Goal: Information Seeking & Learning: Learn about a topic

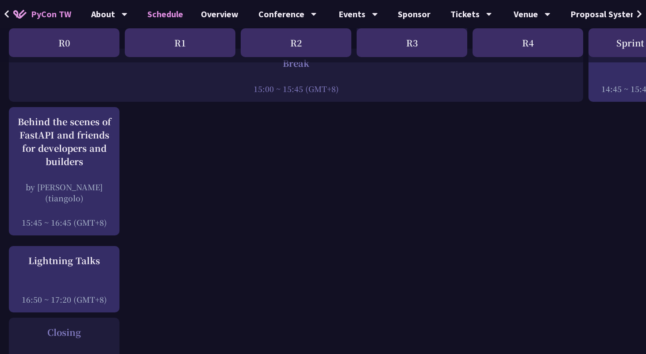
scroll to position [1170, 0]
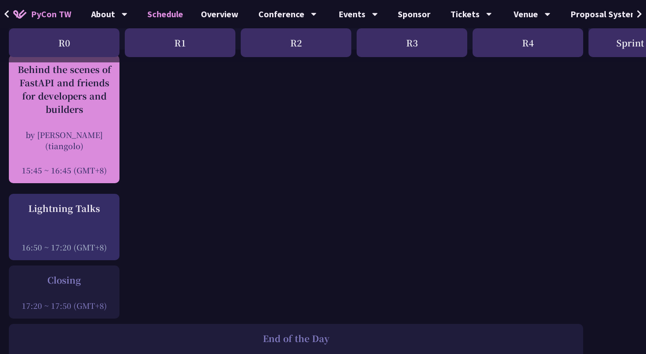
click at [38, 88] on div "Behind the scenes of FastAPI and friends for developers and builders" at bounding box center [64, 89] width 102 height 53
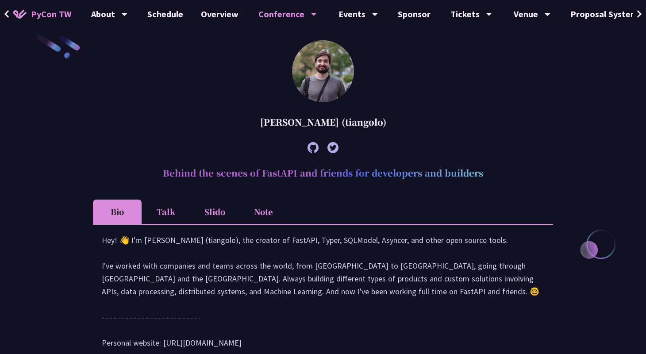
scroll to position [256, 0]
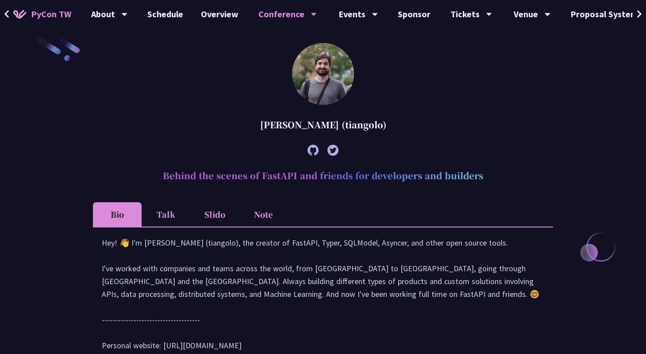
click at [215, 216] on li "Slido" at bounding box center [214, 214] width 49 height 24
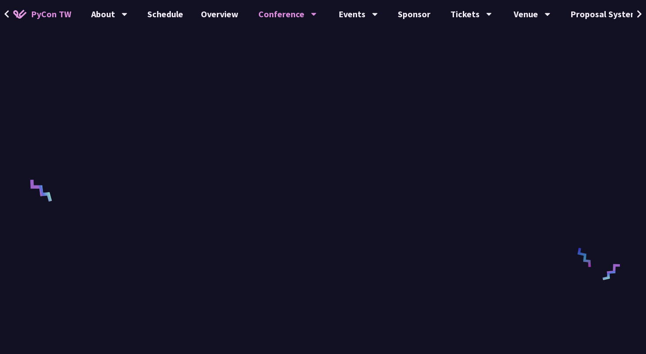
scroll to position [500, 0]
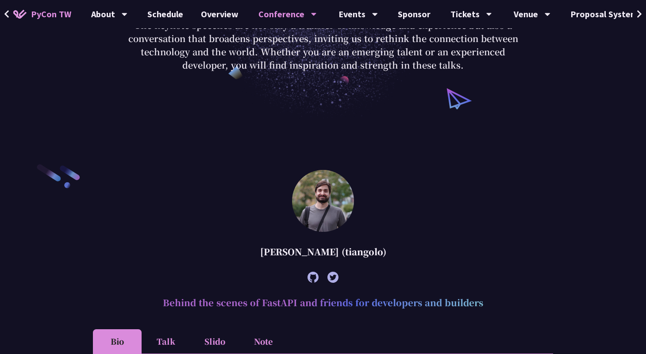
scroll to position [277, 0]
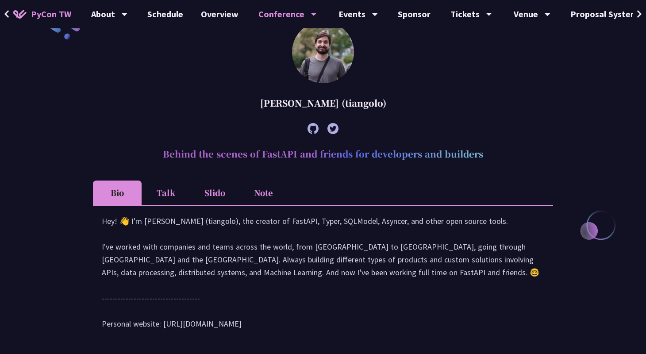
click at [213, 190] on li "Slido" at bounding box center [214, 193] width 49 height 24
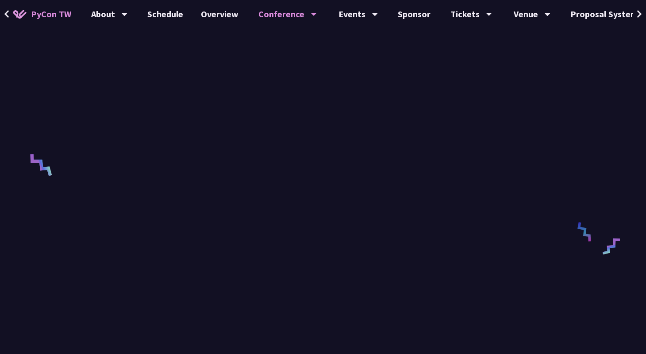
scroll to position [531, 0]
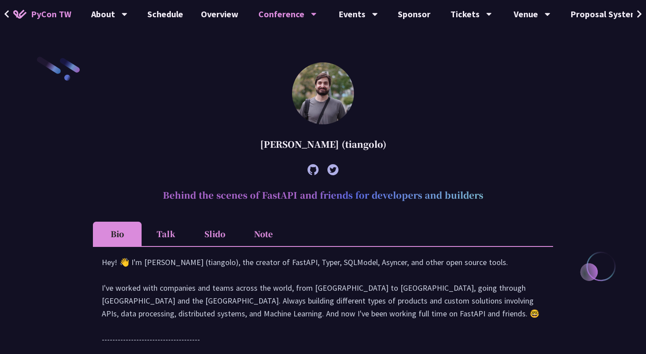
scroll to position [257, 0]
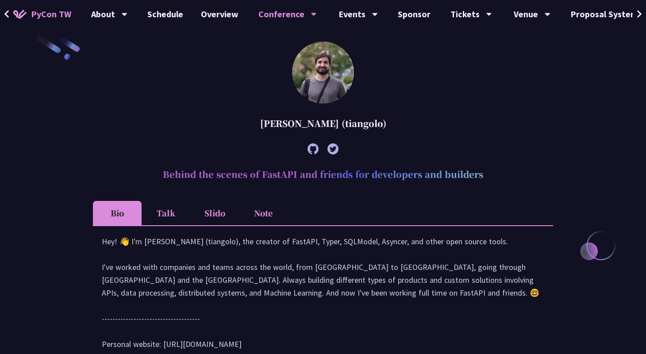
click at [214, 210] on li "Slido" at bounding box center [214, 213] width 49 height 24
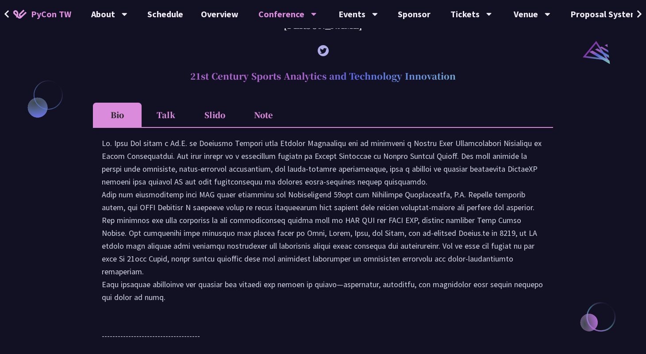
scroll to position [1017, 0]
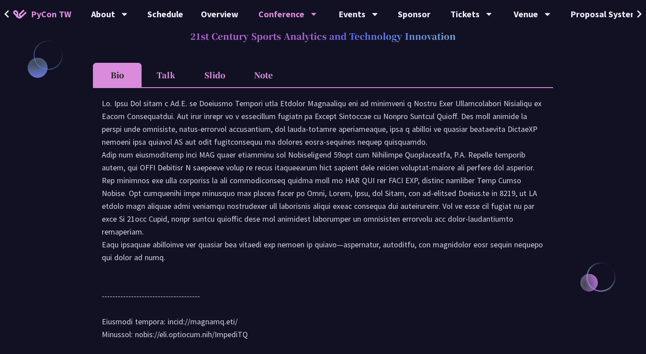
click at [222, 75] on li "Slido" at bounding box center [214, 75] width 49 height 24
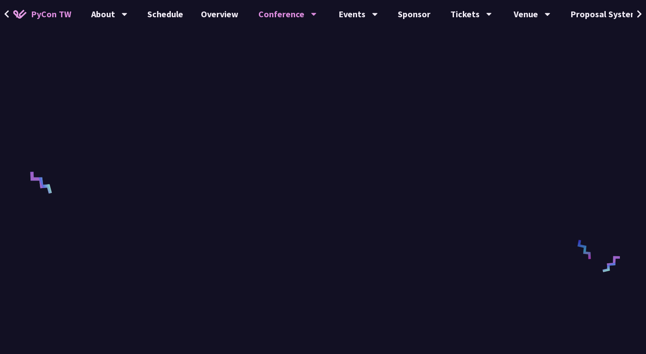
scroll to position [422, 0]
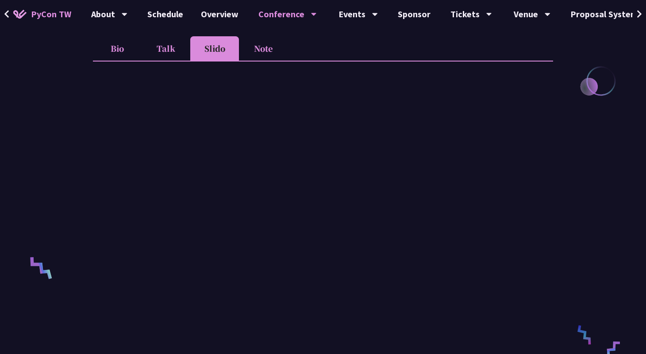
click at [173, 46] on li "Talk" at bounding box center [166, 48] width 49 height 24
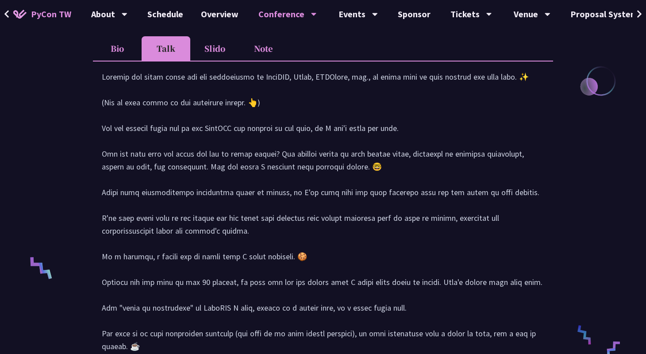
click at [205, 50] on li "Slido" at bounding box center [214, 48] width 49 height 24
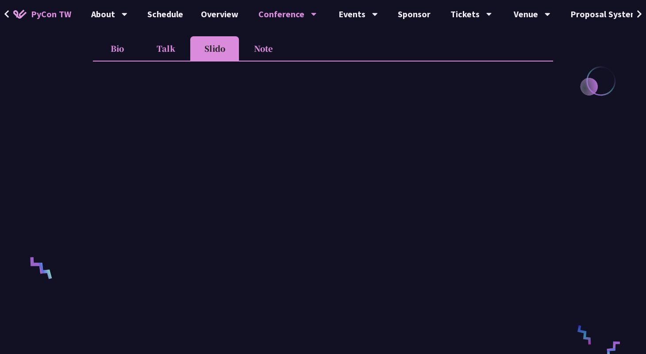
scroll to position [423, 0]
click at [165, 40] on li "Talk" at bounding box center [166, 47] width 49 height 24
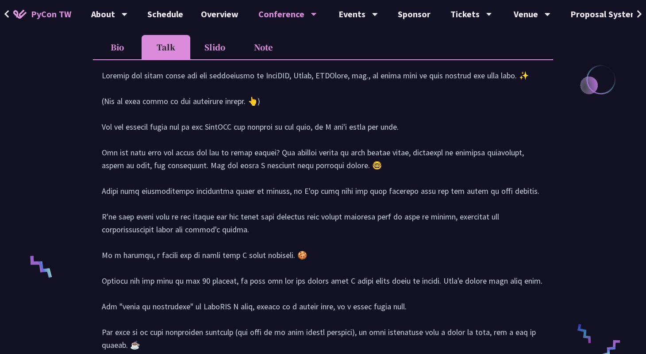
click at [211, 46] on li "Slido" at bounding box center [214, 47] width 49 height 24
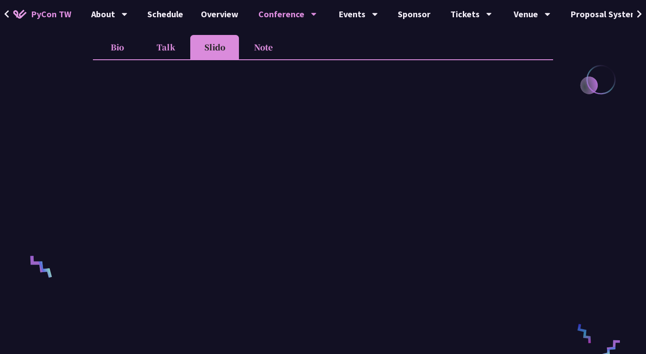
click at [142, 43] on li "Talk" at bounding box center [166, 47] width 49 height 24
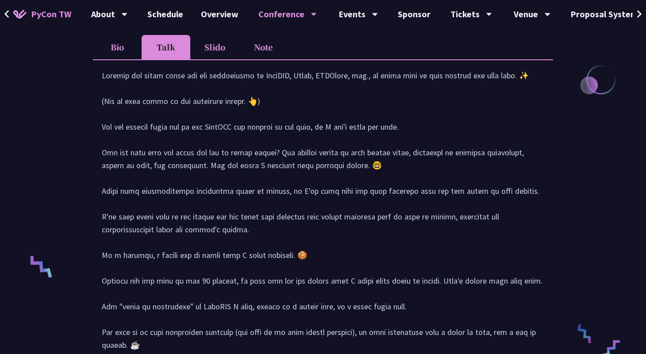
click at [131, 43] on li "Bio" at bounding box center [117, 47] width 49 height 24
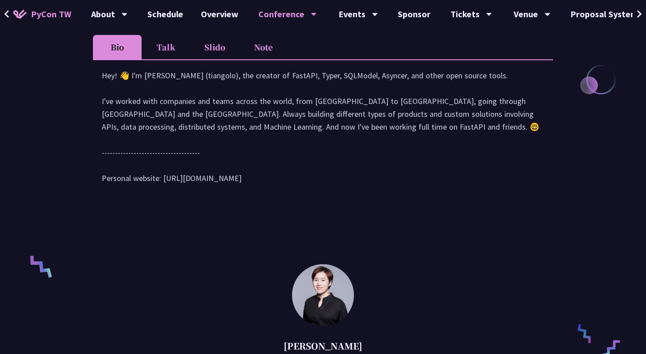
click at [183, 50] on li "Talk" at bounding box center [166, 47] width 49 height 24
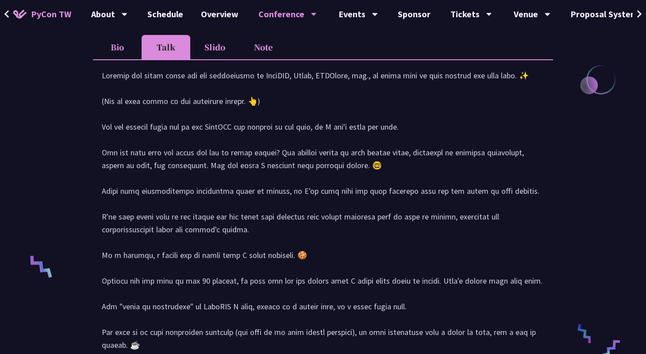
click at [225, 47] on li "Slido" at bounding box center [214, 47] width 49 height 24
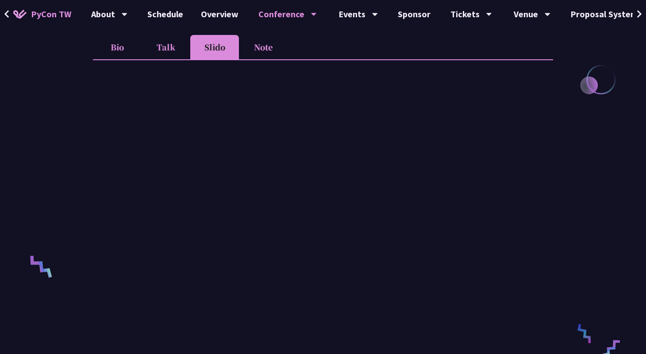
click at [255, 50] on li "Note" at bounding box center [263, 47] width 49 height 24
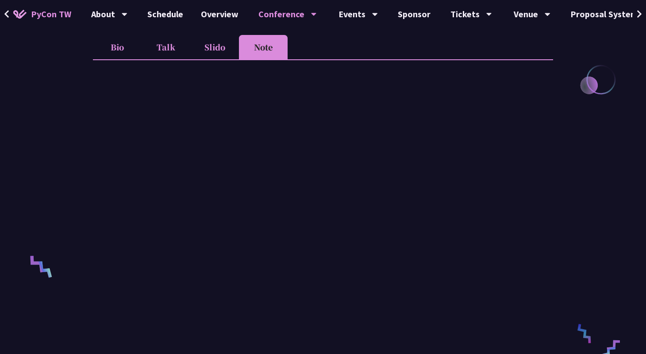
click at [221, 50] on li "Slido" at bounding box center [214, 47] width 49 height 24
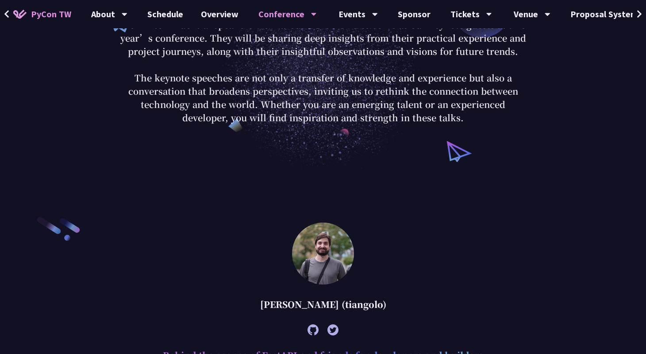
scroll to position [80, 0]
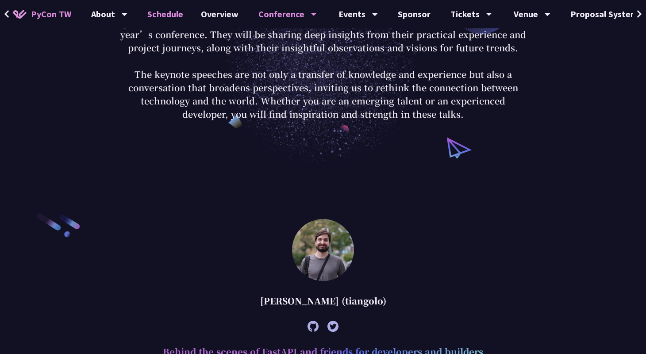
click at [175, 20] on link "Schedule" at bounding box center [165, 14] width 54 height 28
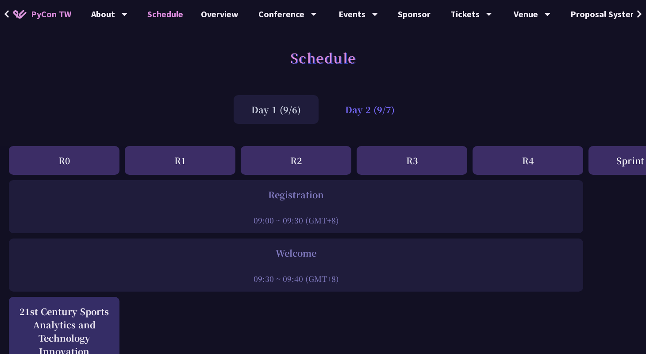
click at [336, 96] on div "Day 2 (9/7)" at bounding box center [369, 109] width 85 height 29
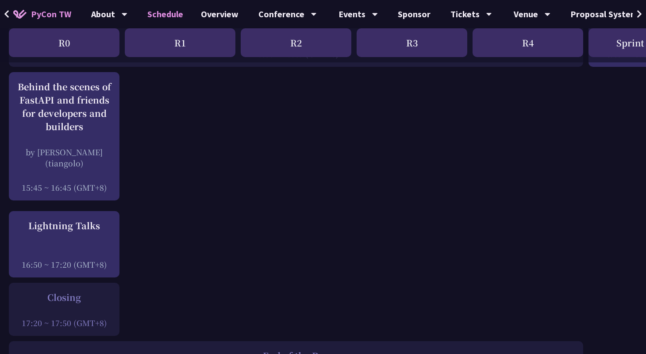
scroll to position [1133, 0]
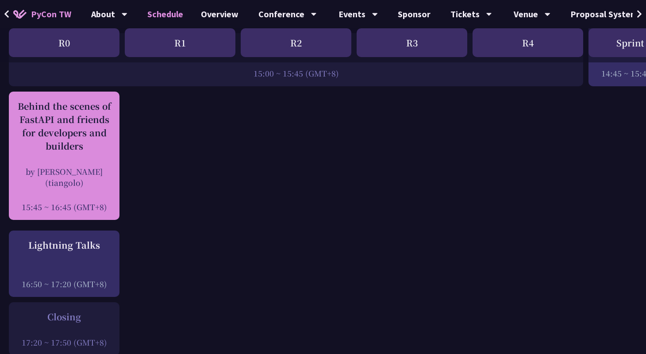
click at [39, 158] on div "Behind the scenes of FastAPI and friends for developers and builders by [PERSON…" at bounding box center [64, 156] width 102 height 113
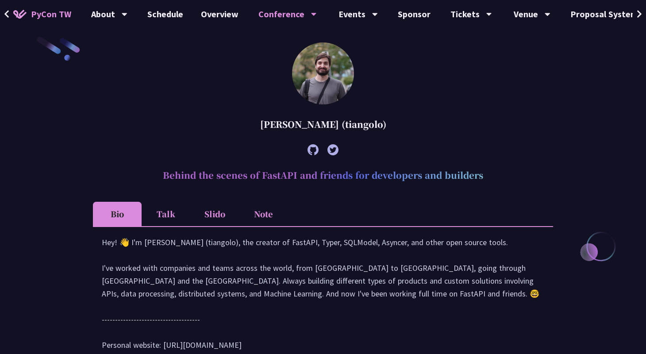
scroll to position [257, 0]
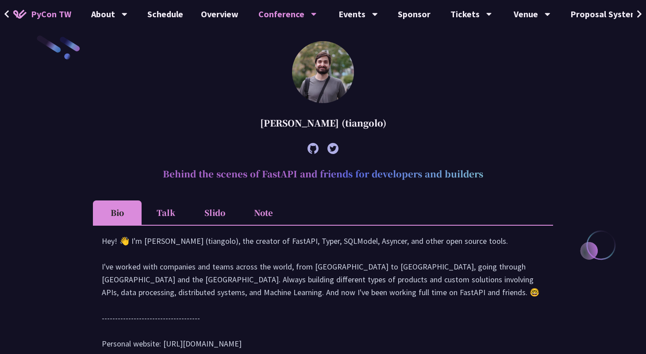
click at [231, 211] on li "Slido" at bounding box center [214, 212] width 49 height 24
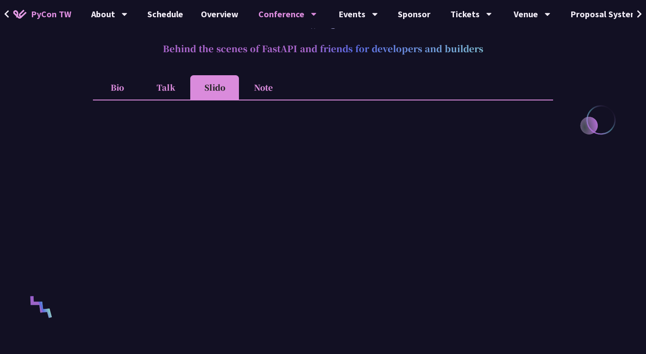
scroll to position [387, 0]
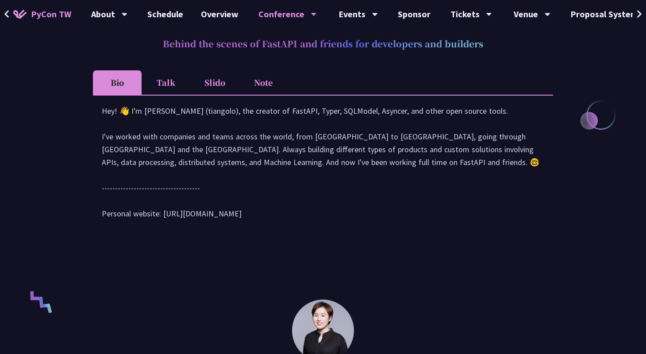
scroll to position [393, 0]
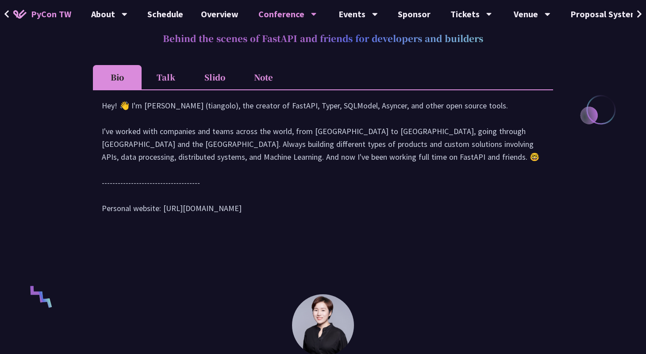
click at [214, 60] on article "Sebastián Ramírez (tiangolo) Behind the scenes of FastAPI and friends for devel…" at bounding box center [323, 69] width 460 height 327
click at [213, 81] on li "Slido" at bounding box center [214, 77] width 49 height 24
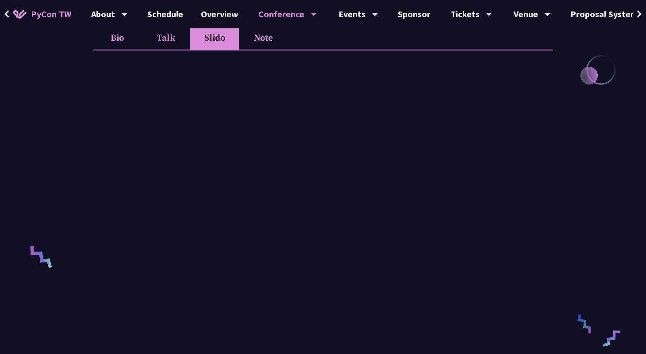
scroll to position [434, 0]
